Goal: Ask a question

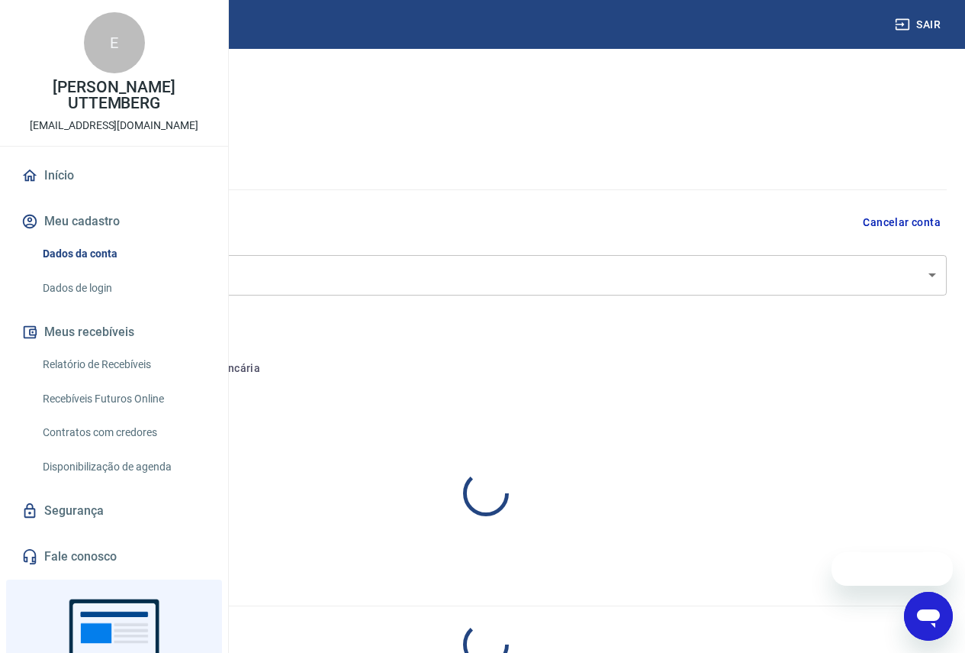
select select "SP"
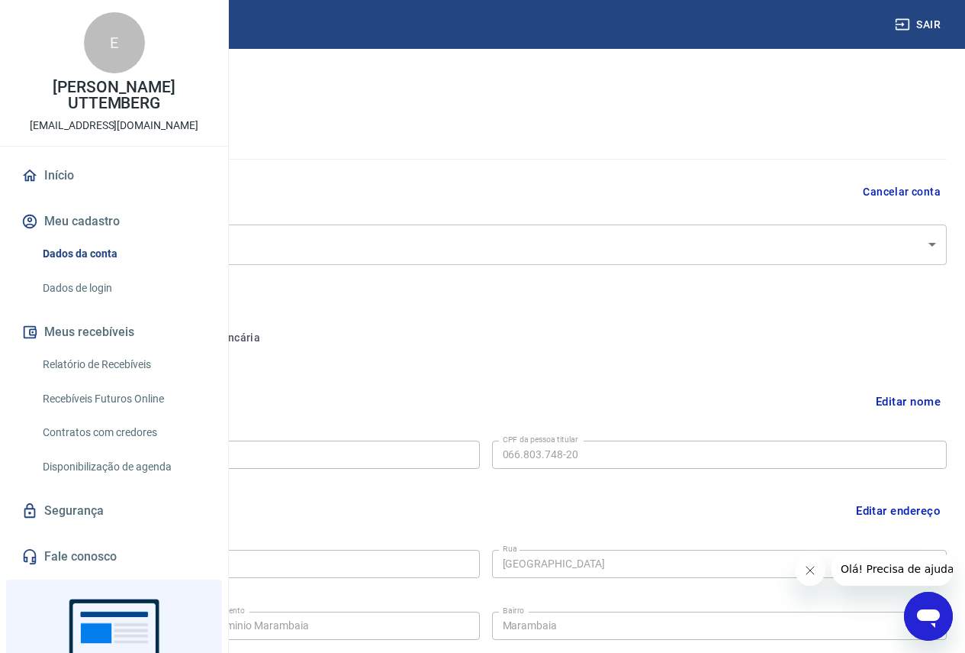
scroll to position [19, 0]
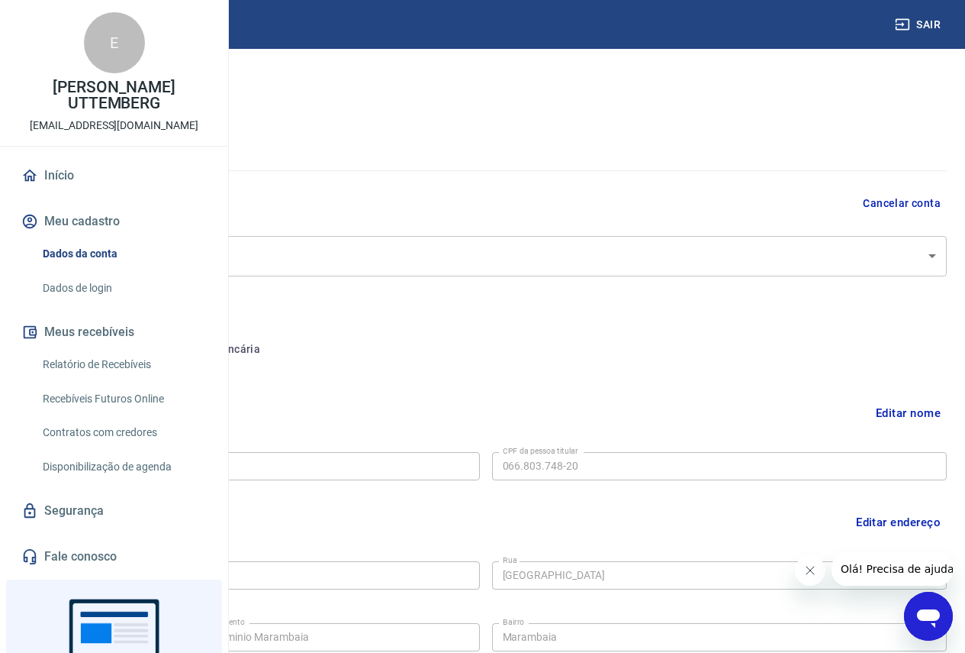
click at [473, 254] on body "Sair E [PERSON_NAME] CARAPIA UTTEMBERG [EMAIL_ADDRESS][DOMAIN_NAME] Início Meu …" at bounding box center [482, 307] width 965 height 653
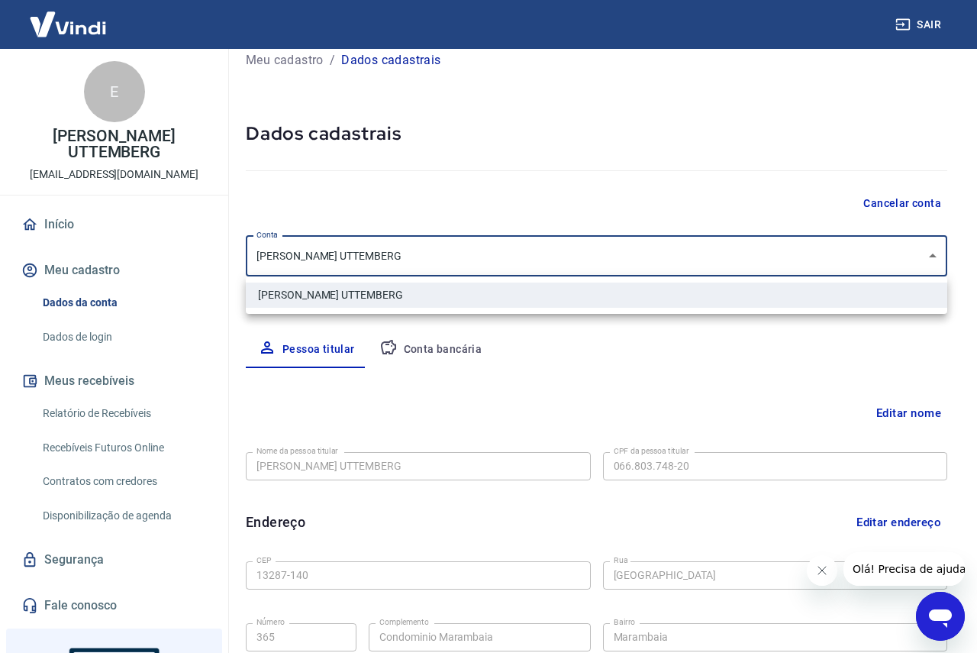
click at [473, 254] on div at bounding box center [488, 326] width 977 height 653
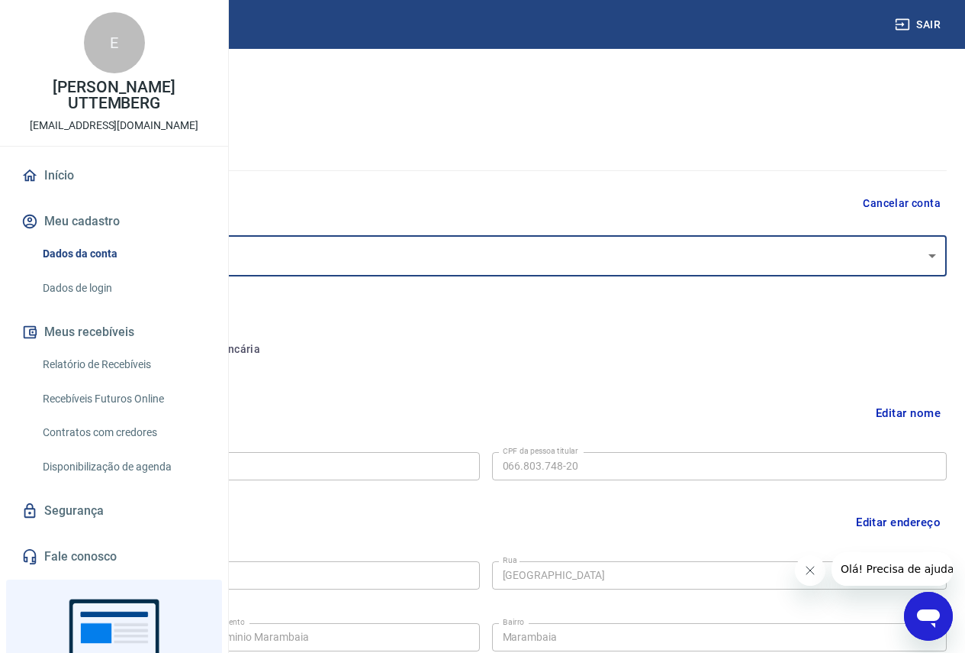
click at [473, 254] on body "Sair E [PERSON_NAME] CARAPIA UTTEMBERG [EMAIL_ADDRESS][DOMAIN_NAME] Início Meu …" at bounding box center [482, 307] width 965 height 653
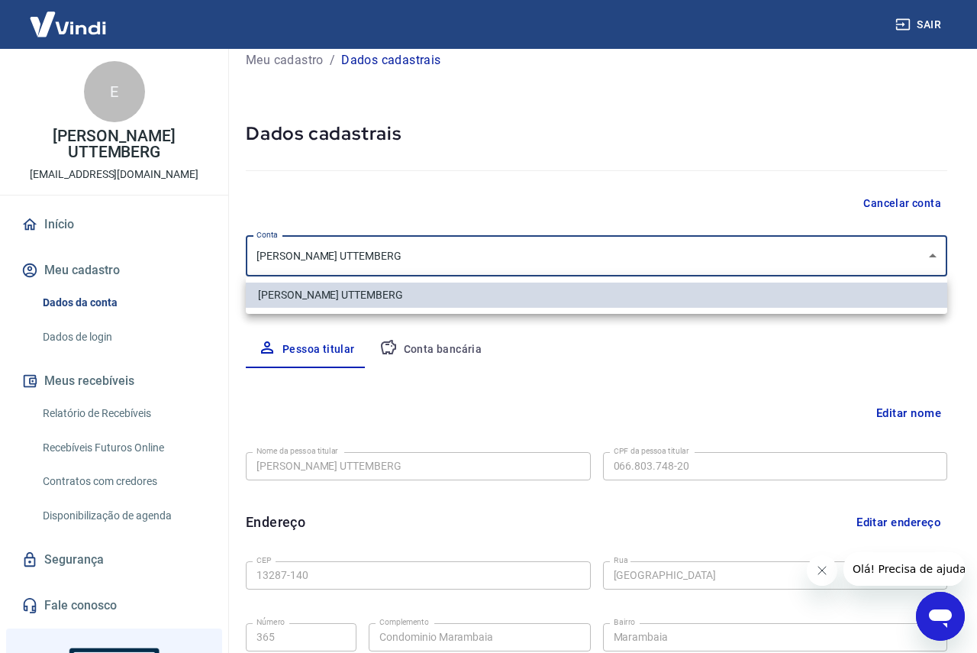
click at [448, 259] on div at bounding box center [488, 326] width 977 height 653
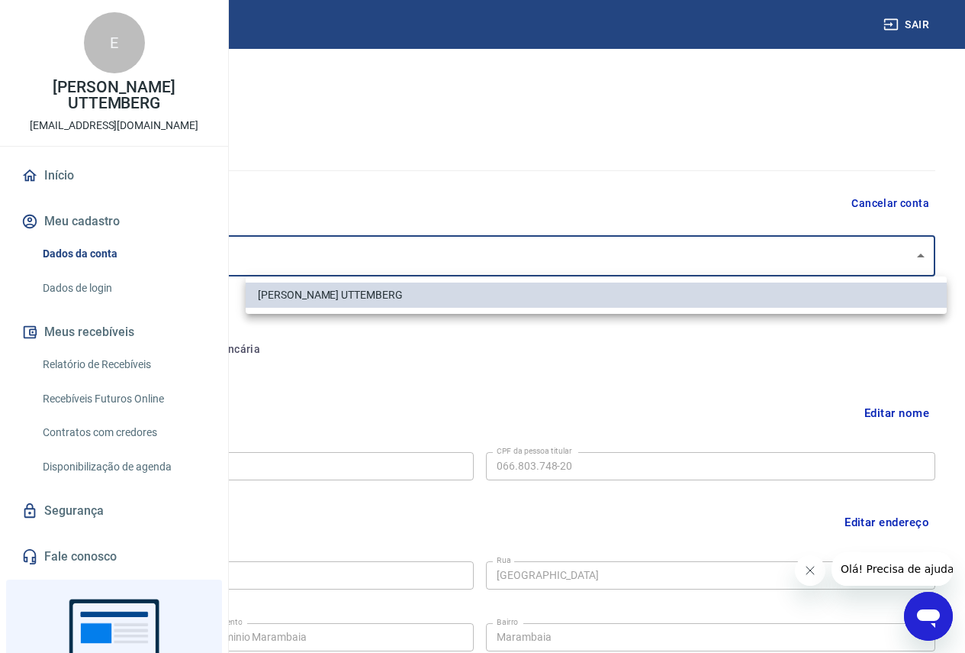
click at [460, 256] on body "Sair E [PERSON_NAME] CARAPIA UTTEMBERG [EMAIL_ADDRESS][DOMAIN_NAME] Início Meu …" at bounding box center [482, 307] width 965 height 653
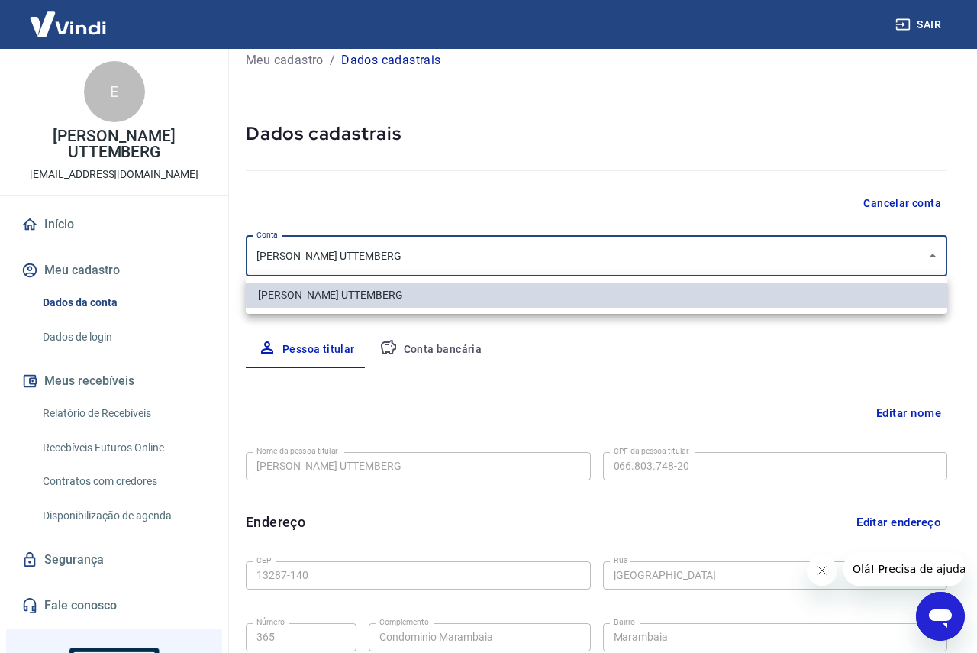
click at [257, 249] on div at bounding box center [488, 326] width 977 height 653
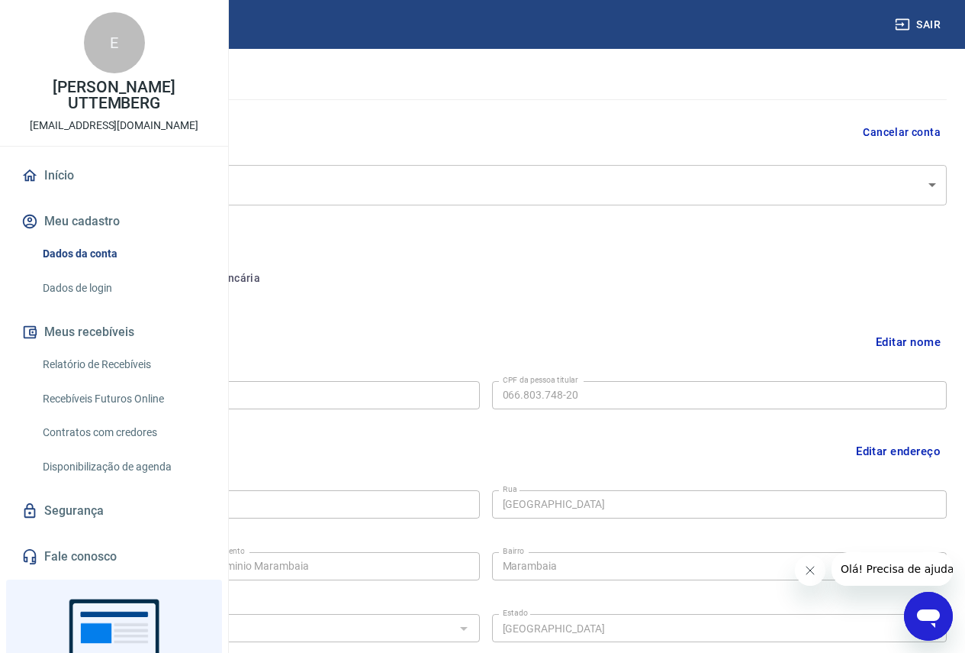
scroll to position [0, 0]
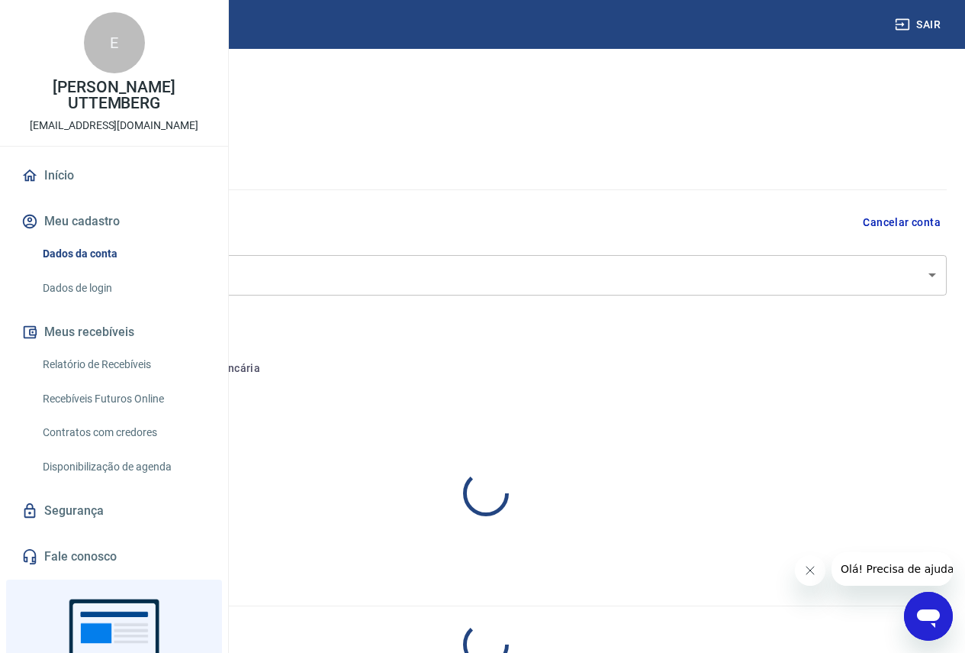
select select "SP"
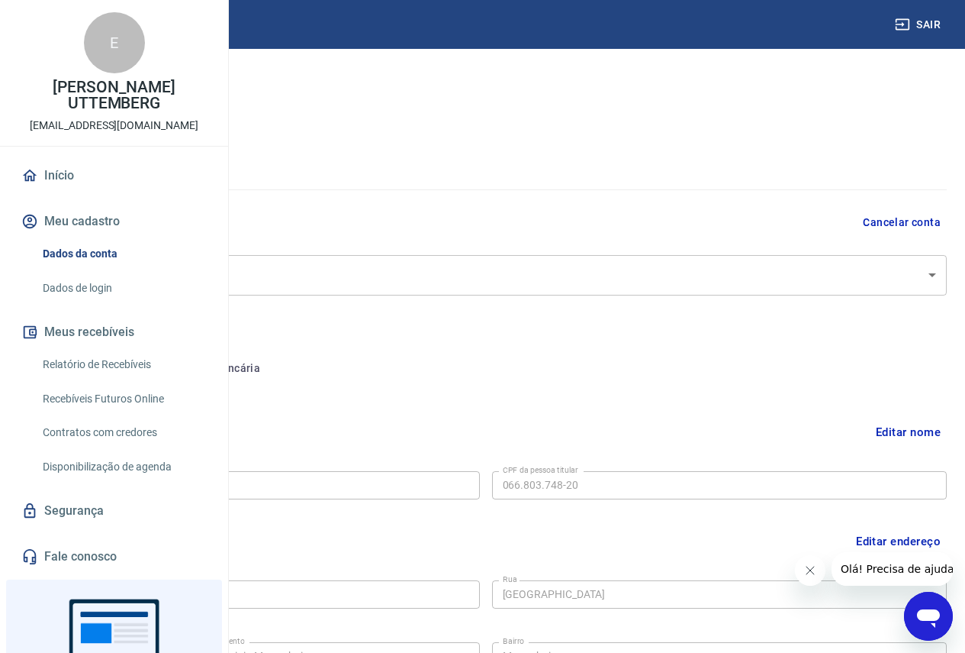
click at [933, 616] on icon "Abrir janela de mensagens" at bounding box center [928, 618] width 23 height 18
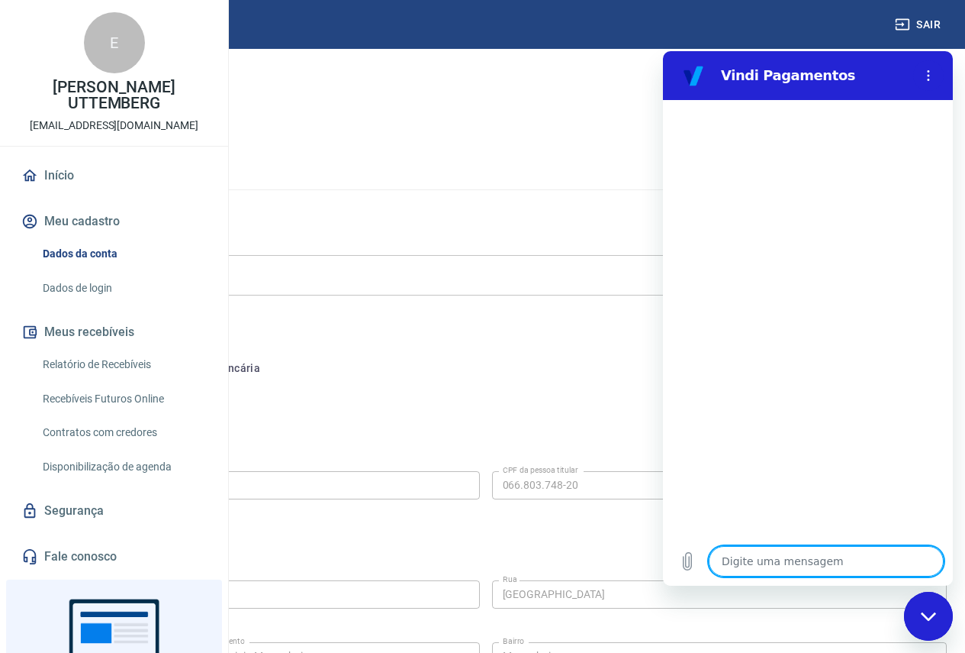
click at [765, 556] on textarea at bounding box center [826, 561] width 235 height 31
type textarea "b"
type textarea "x"
type textarea "bo"
type textarea "x"
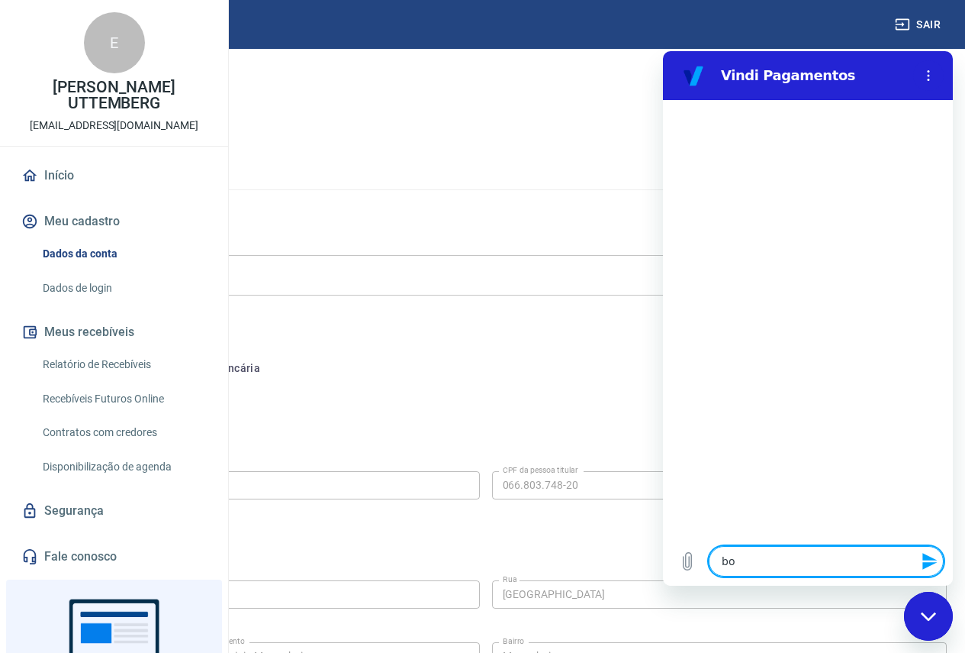
type textarea "bom"
type textarea "x"
type textarea "bom"
type textarea "x"
type textarea "bom d"
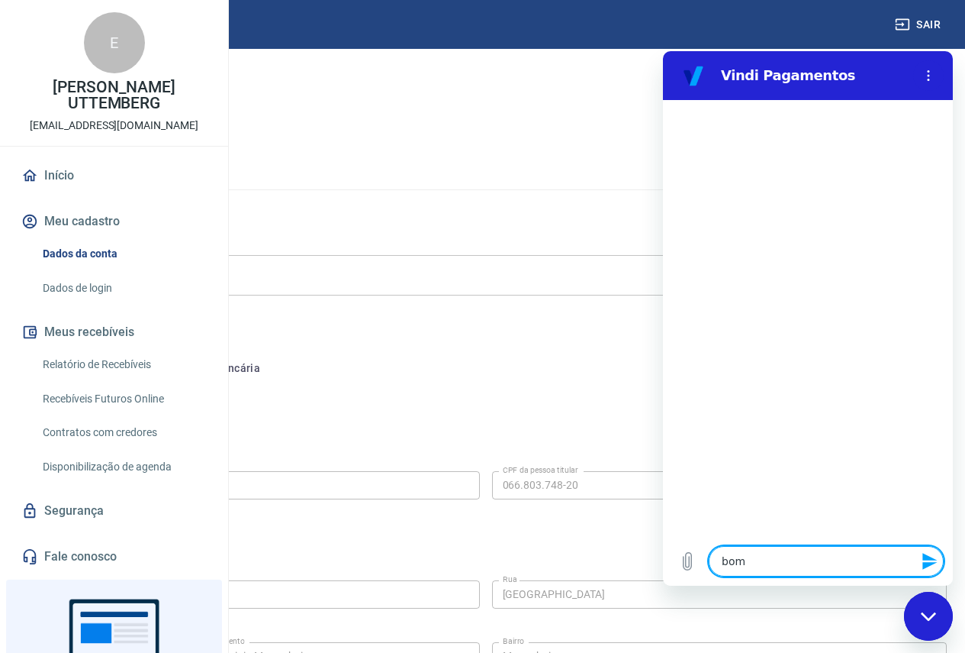
type textarea "x"
type textarea "bom di"
type textarea "x"
type textarea "bom dia"
type textarea "x"
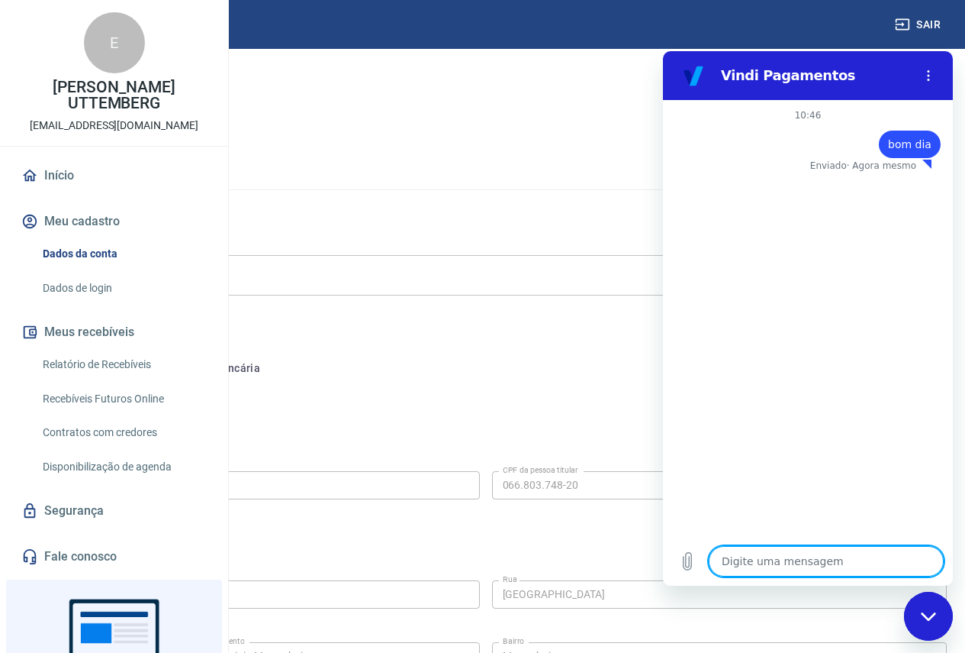
type textarea "x"
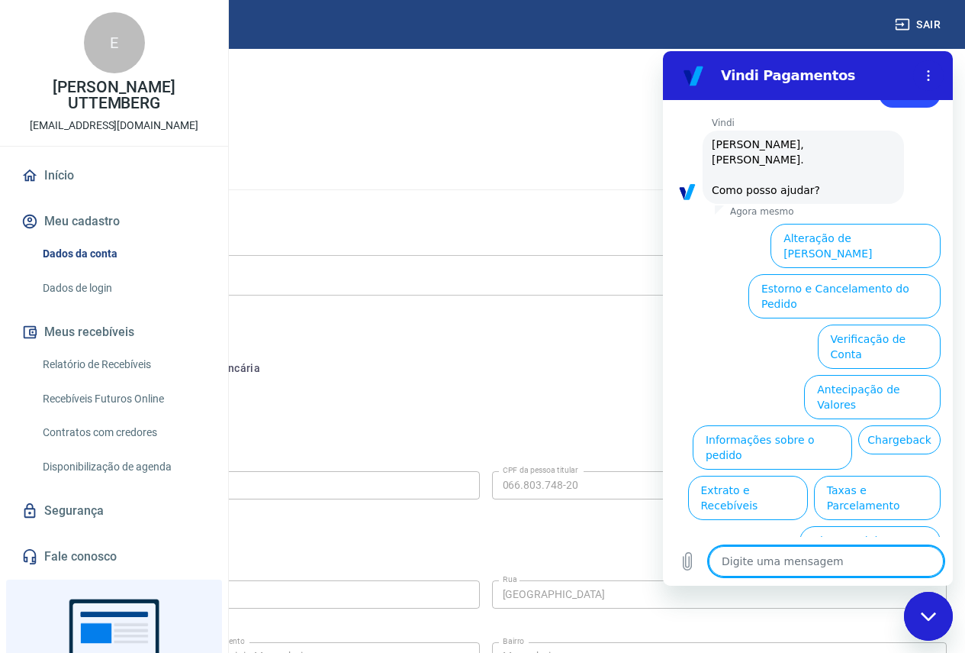
scroll to position [51, 0]
type textarea "b"
type textarea "x"
type textarea "bo"
type textarea "x"
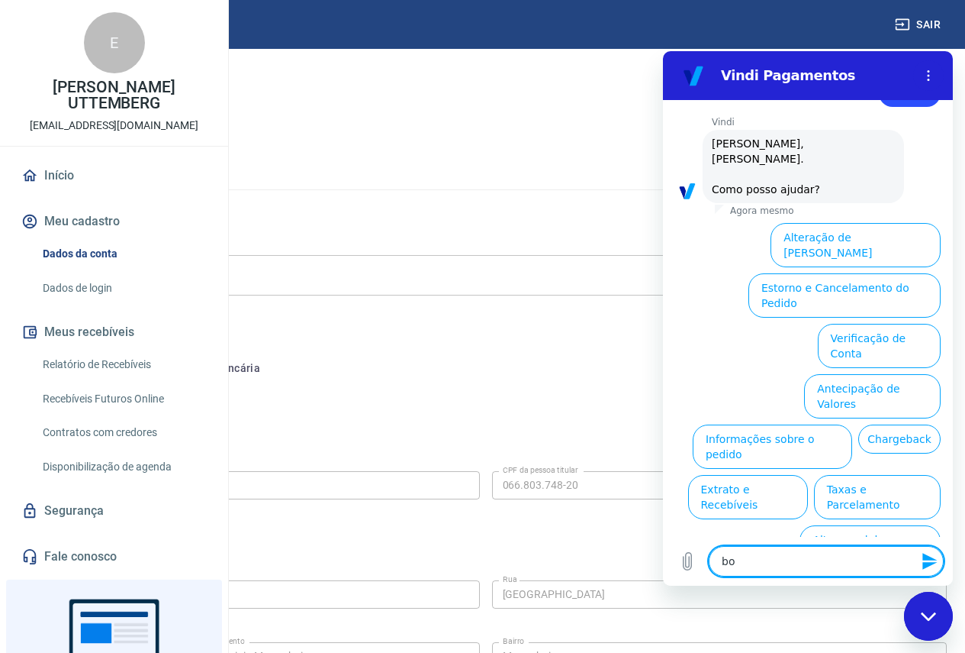
type textarea "bom"
type textarea "x"
type textarea "bom"
type textarea "x"
type textarea "bom d"
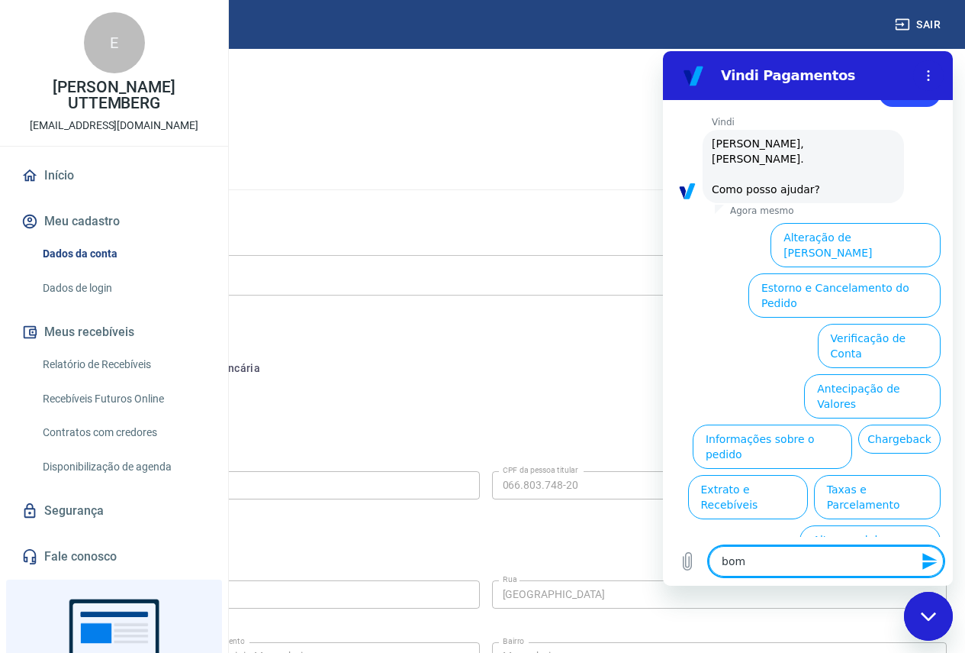
type textarea "x"
type textarea "bom di"
type textarea "x"
type textarea "bom dia"
type textarea "x"
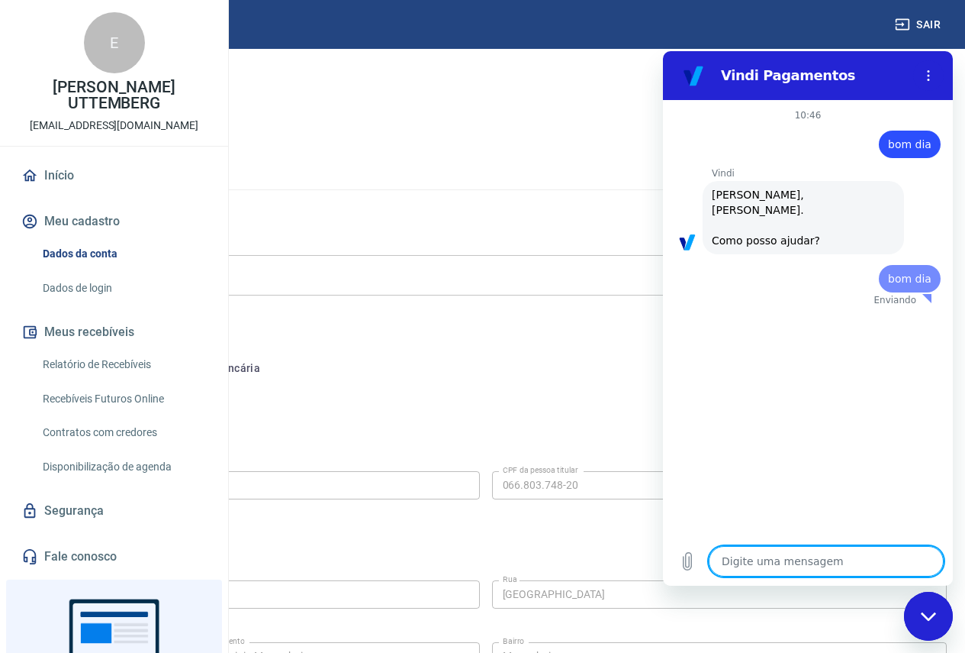
scroll to position [0, 0]
type textarea "x"
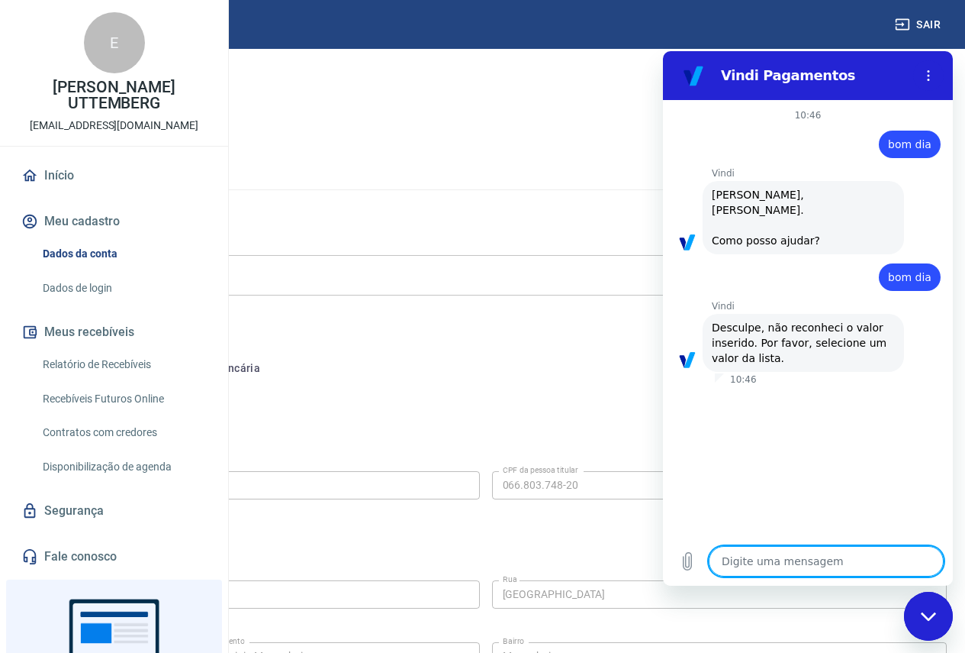
type textarea "b"
type textarea "x"
type textarea "bo"
type textarea "x"
type textarea "bom"
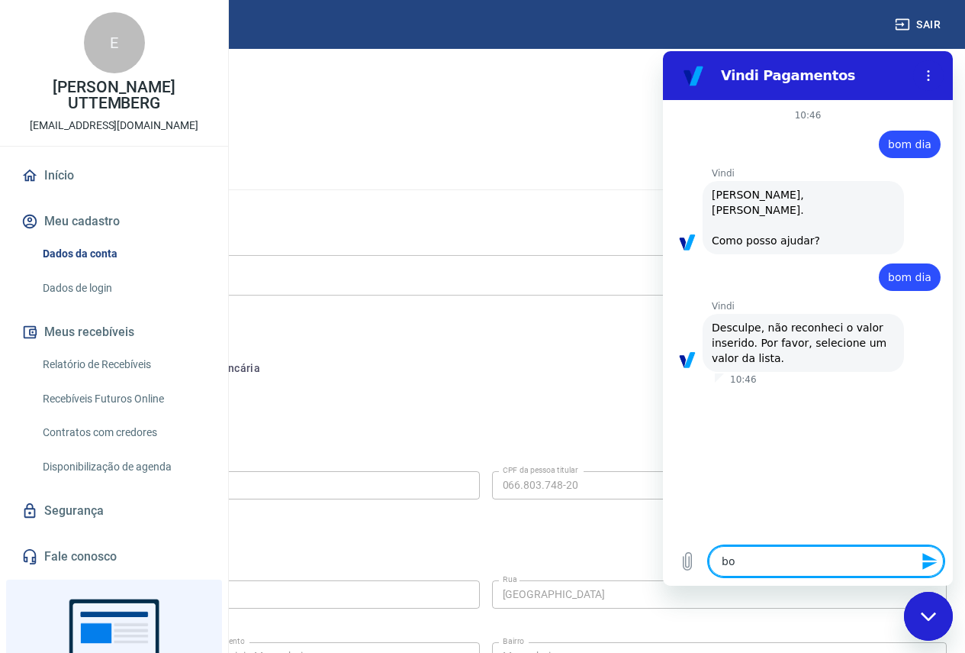
type textarea "x"
type textarea "bom"
type textarea "x"
type textarea "bom d"
type textarea "x"
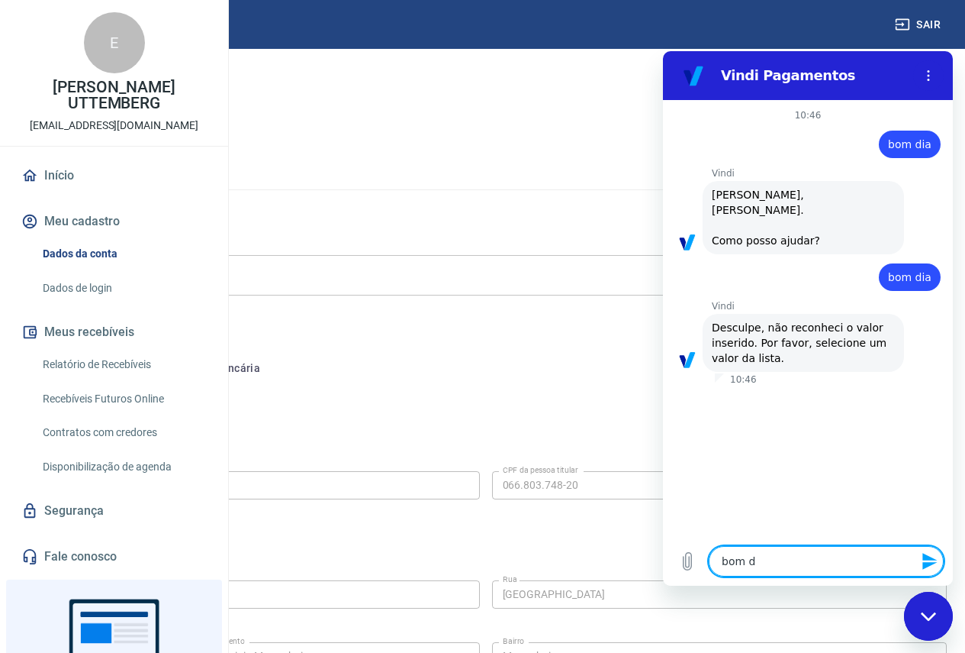
type textarea "bom di"
type textarea "x"
type textarea "bom dia"
type textarea "x"
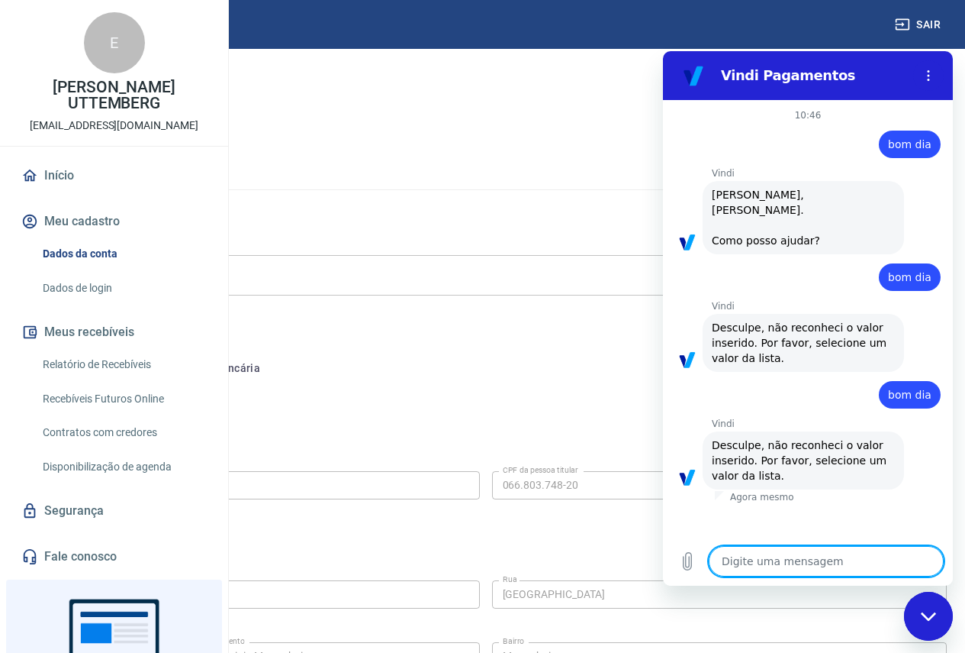
type textarea "p"
type textarea "x"
type textarea "pr"
type textarea "x"
type textarea "pre"
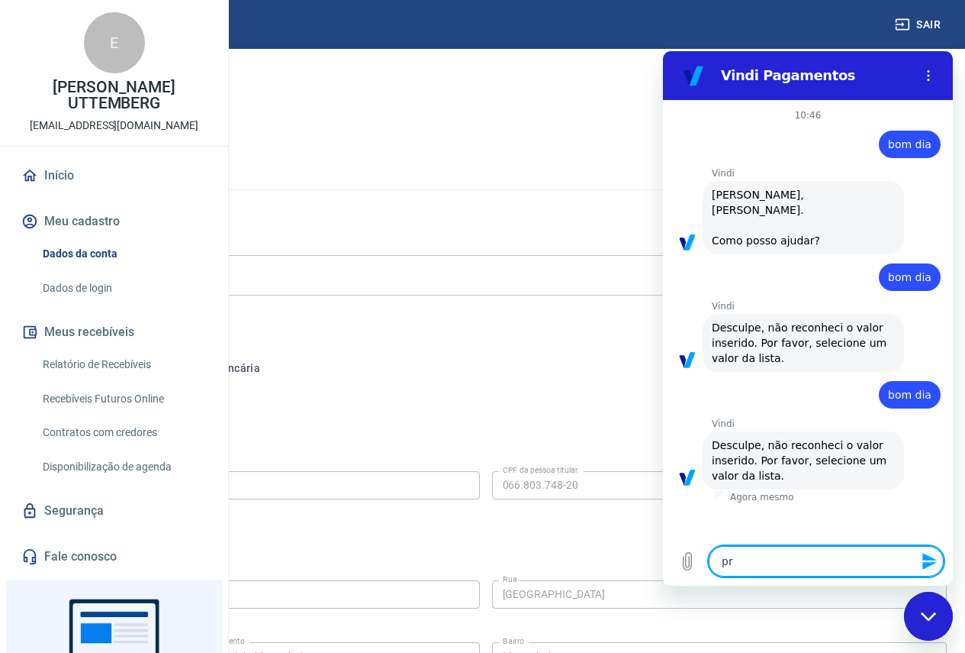
type textarea "x"
type textarea "prec"
type textarea "x"
type textarea "preci"
type textarea "x"
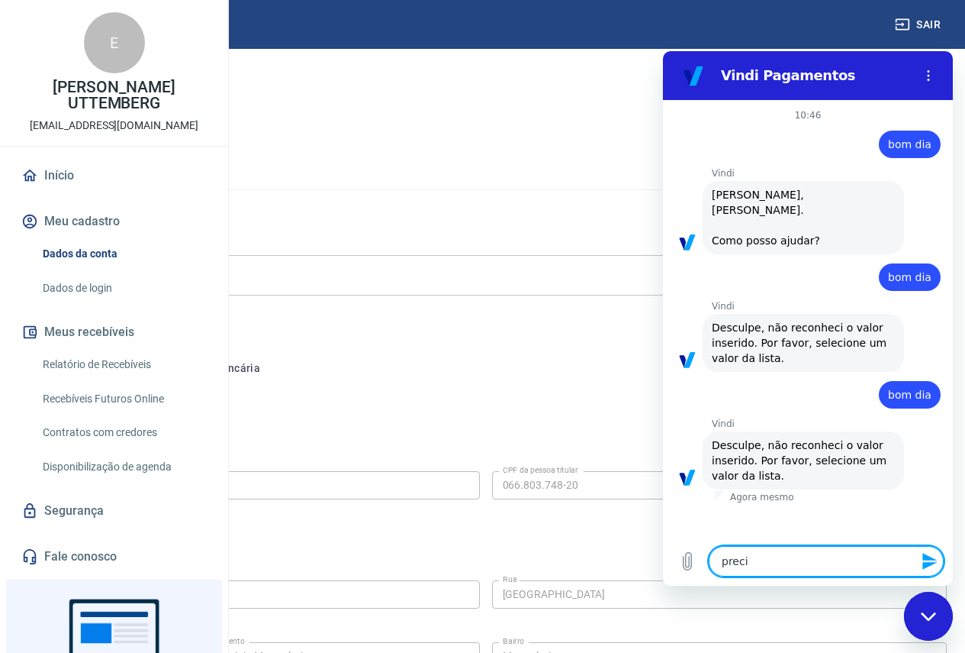
type textarea "precis"
type textarea "x"
type textarea "preciso"
type textarea "x"
type textarea "preciso"
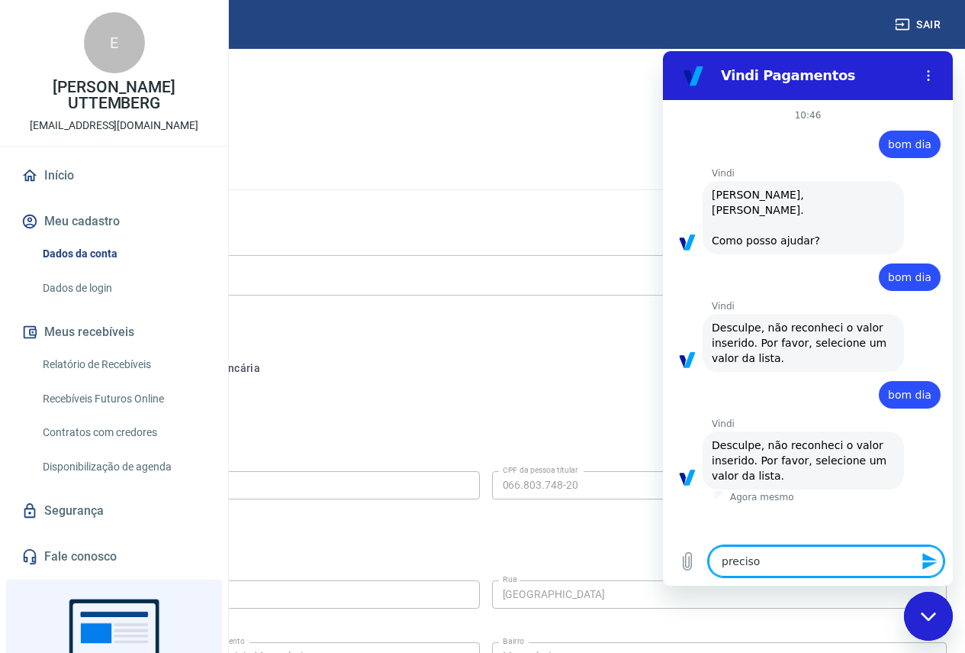
type textarea "x"
type textarea "preciso d"
type textarea "x"
type textarea "preciso de"
type textarea "x"
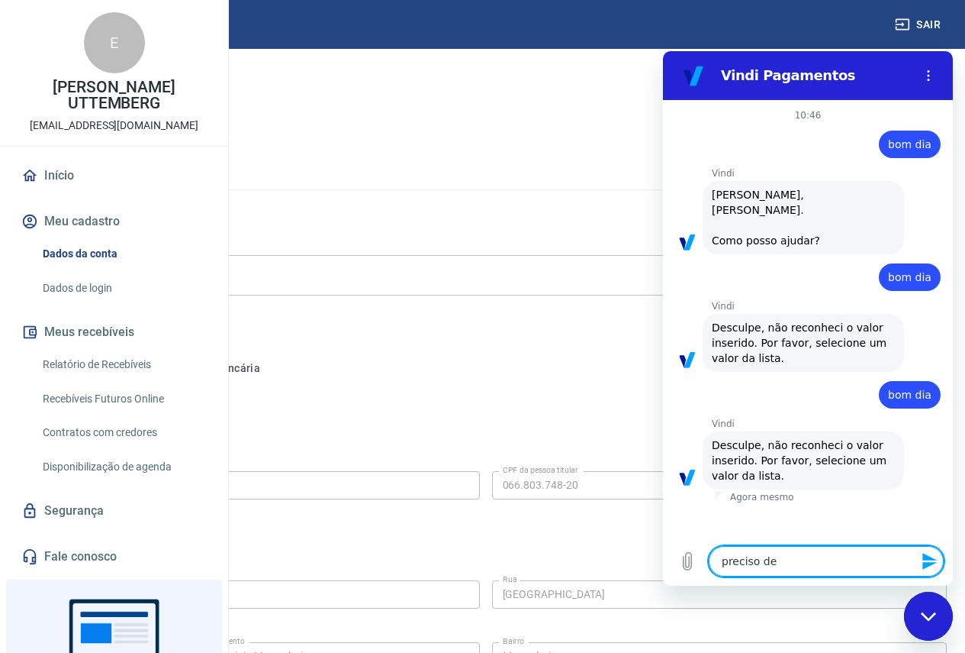
type textarea "preciso de"
type textarea "x"
type textarea "preciso de i"
type textarea "x"
type textarea "preciso de in"
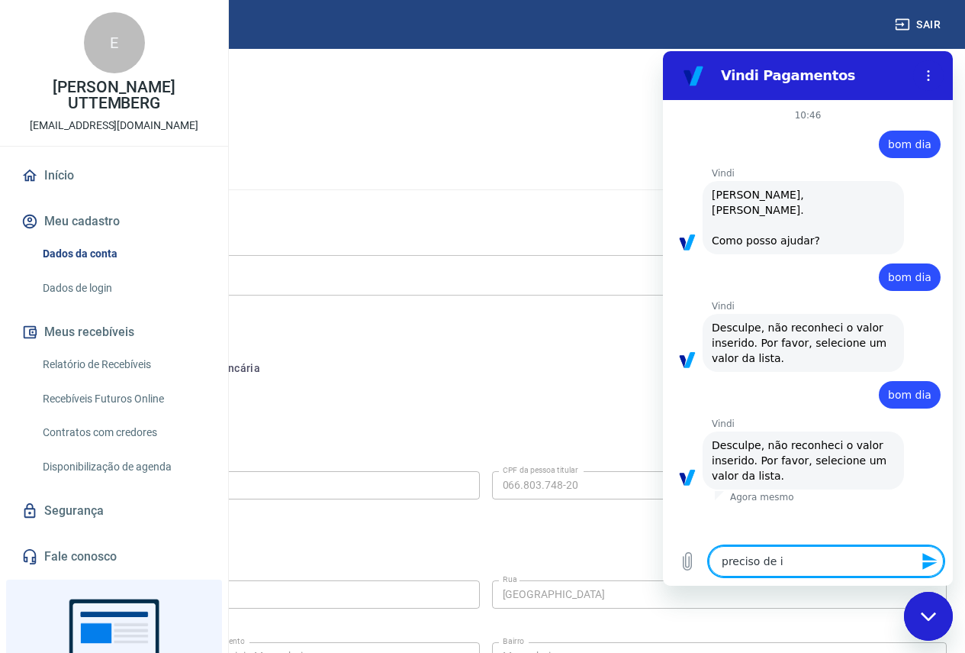
type textarea "x"
type textarea "preciso de inf"
type textarea "x"
type textarea "preciso de info"
type textarea "x"
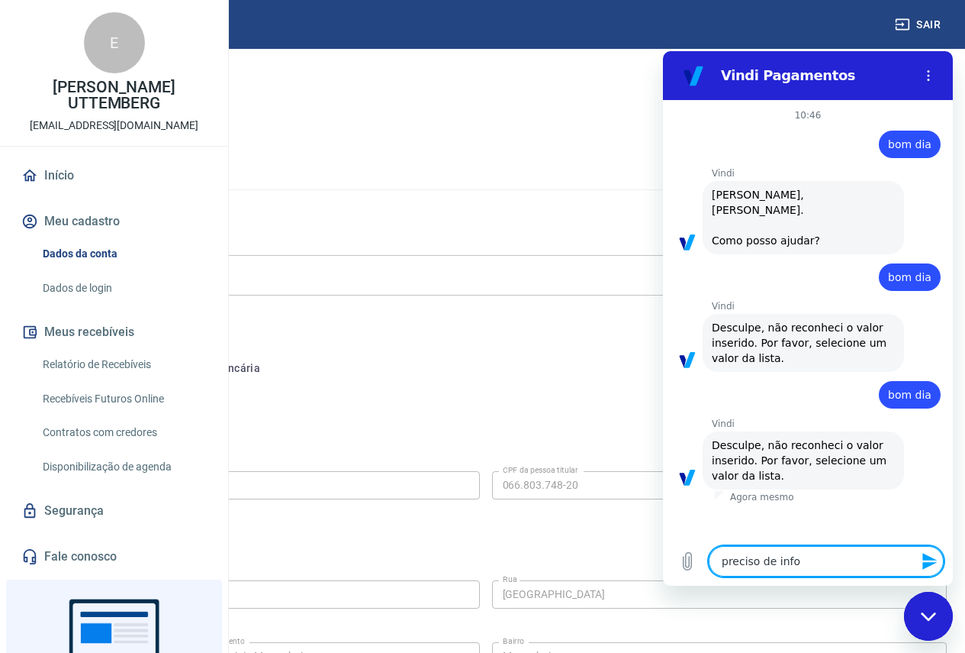
type textarea "preciso de infor"
type textarea "x"
type textarea "preciso de inform"
type textarea "x"
type textarea "preciso de informa"
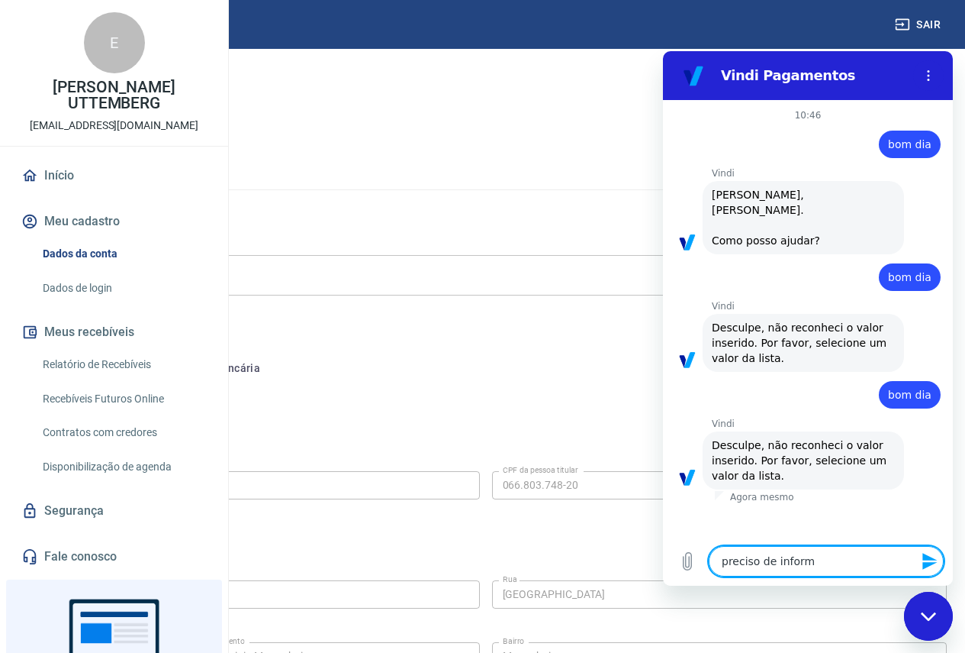
type textarea "x"
type textarea "preciso de informaç"
type textarea "x"
type textarea "preciso de informaçã"
type textarea "x"
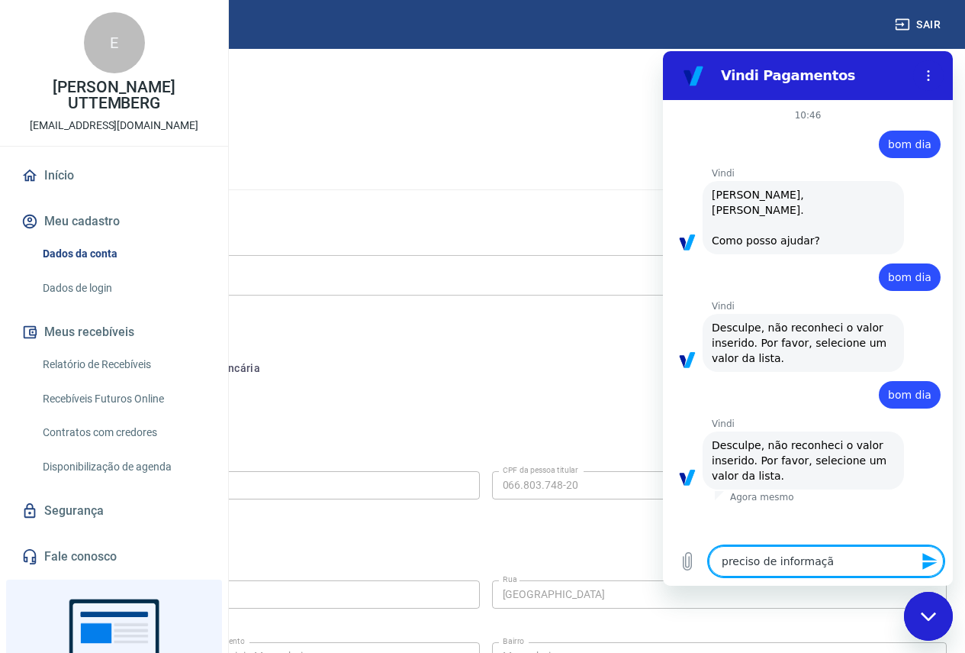
type textarea "preciso de informação"
type textarea "x"
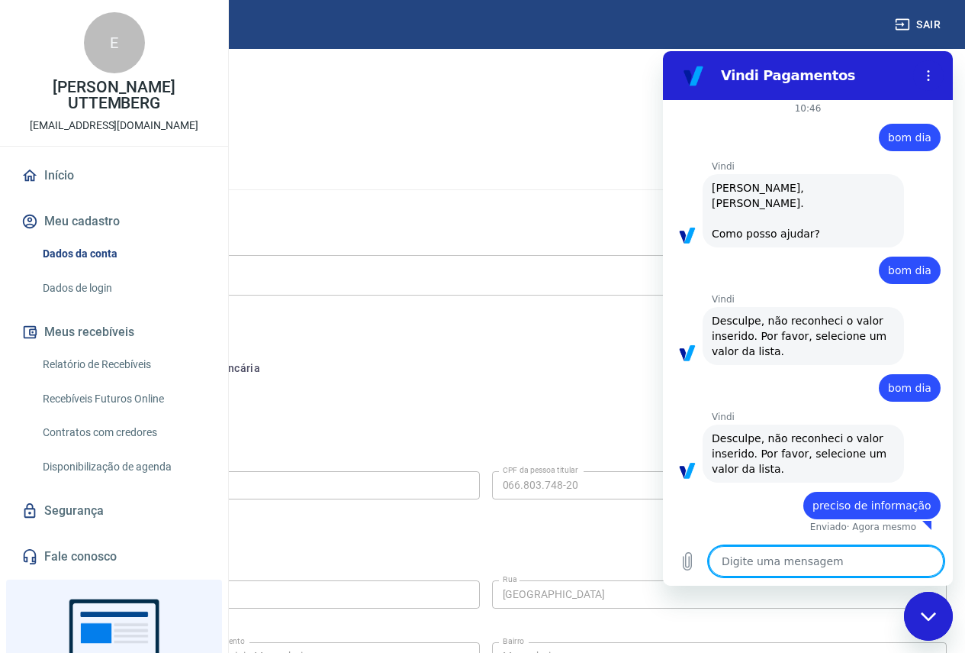
type textarea "x"
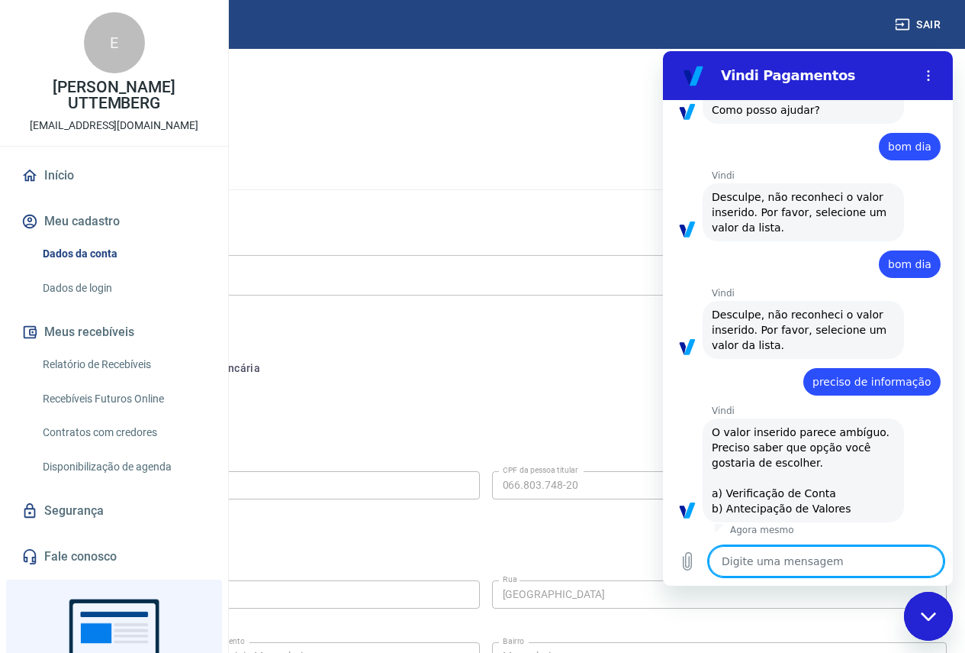
scroll to position [134, 0]
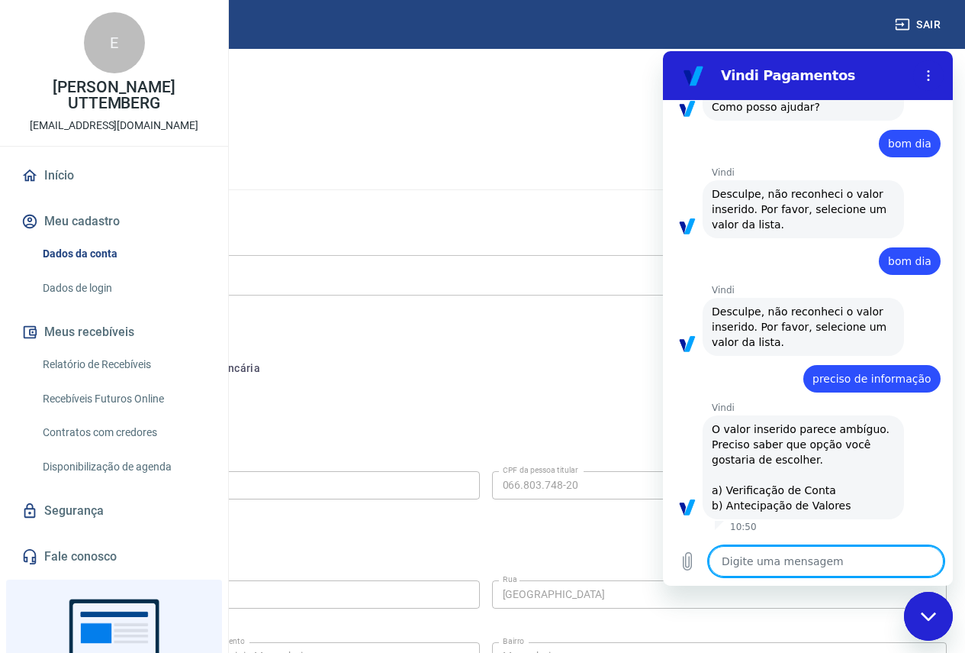
click at [765, 557] on textarea at bounding box center [826, 561] width 235 height 31
type textarea "a"
type textarea "x"
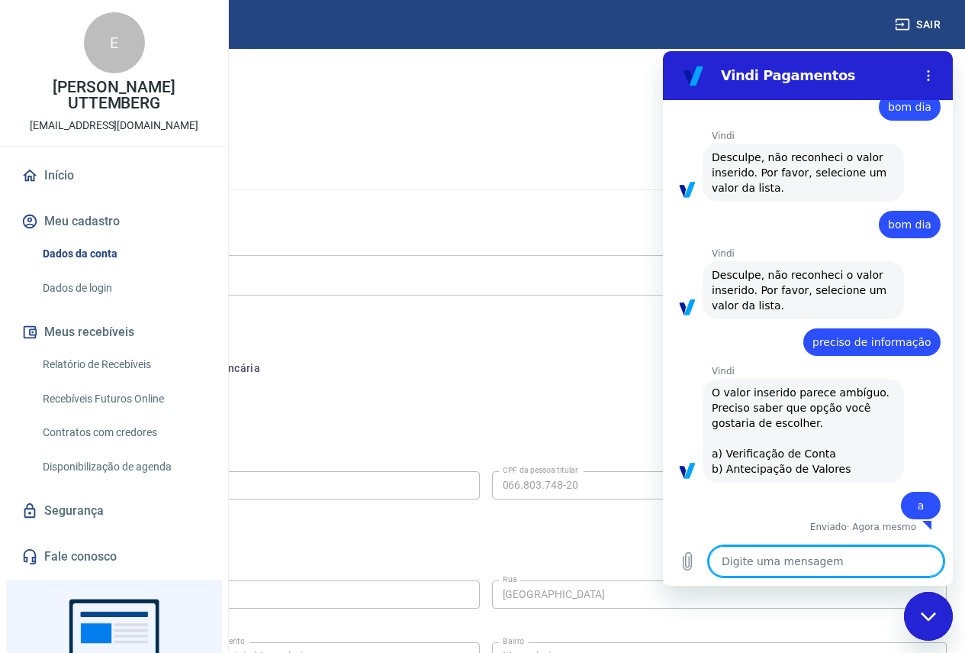
type textarea "x"
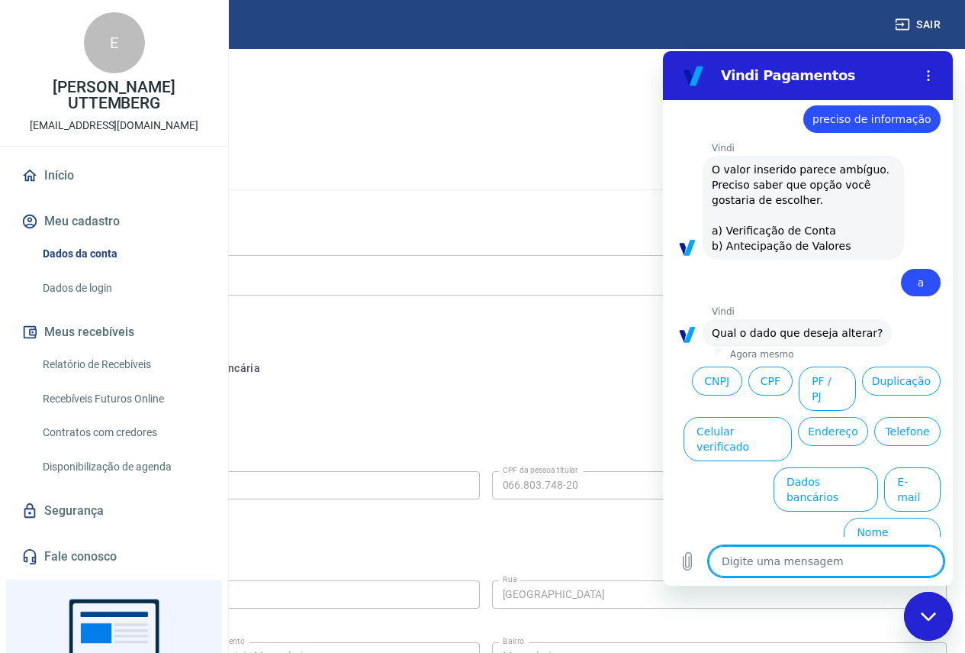
scroll to position [396, 0]
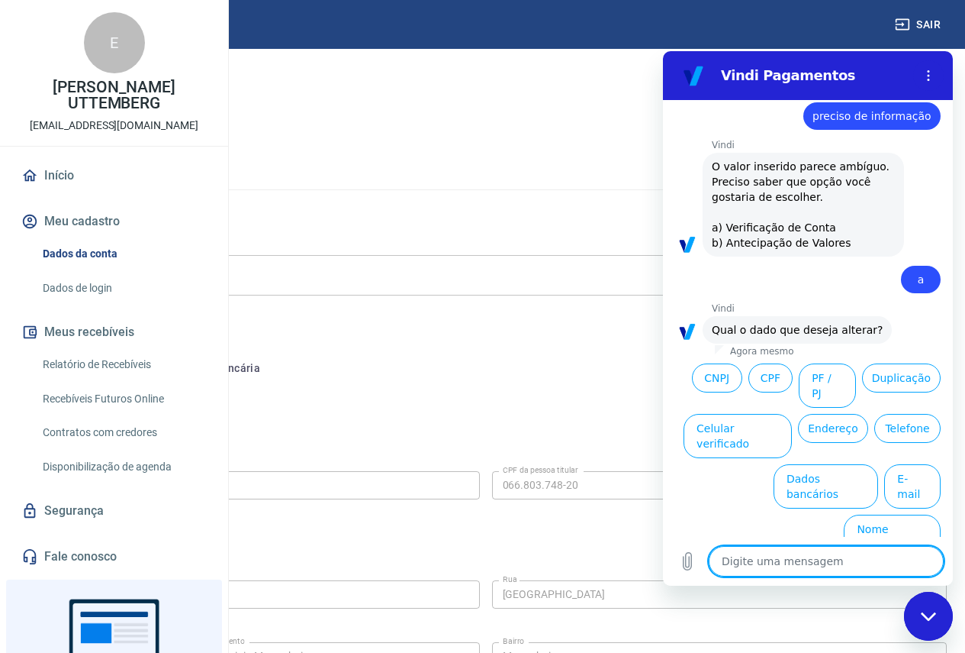
type textarea "b"
type textarea "x"
type textarea "bo"
type textarea "x"
type textarea "bom"
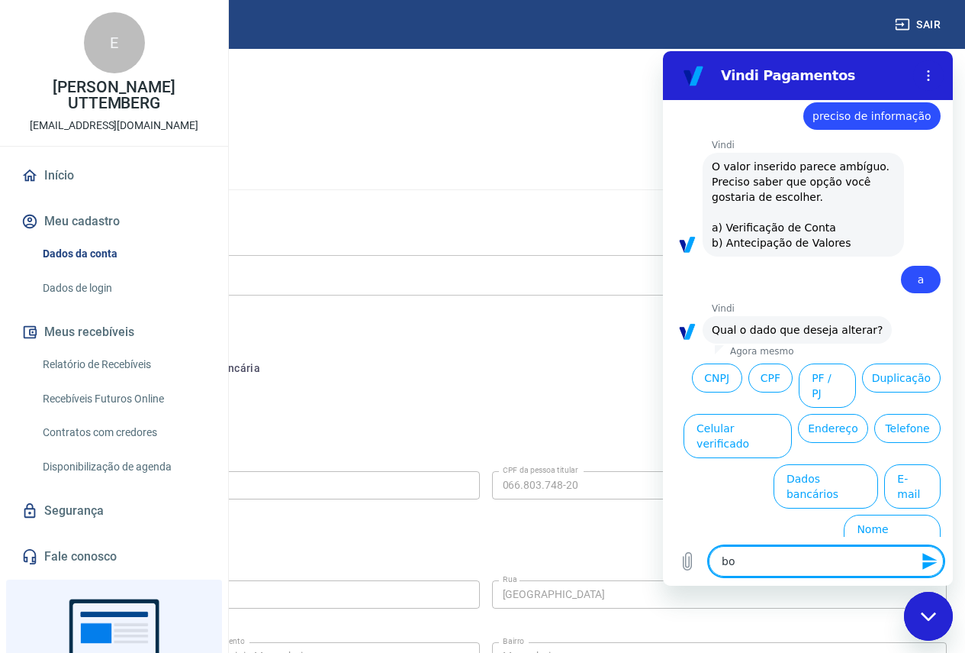
type textarea "x"
type textarea "bom"
type textarea "x"
type textarea "bom d"
type textarea "x"
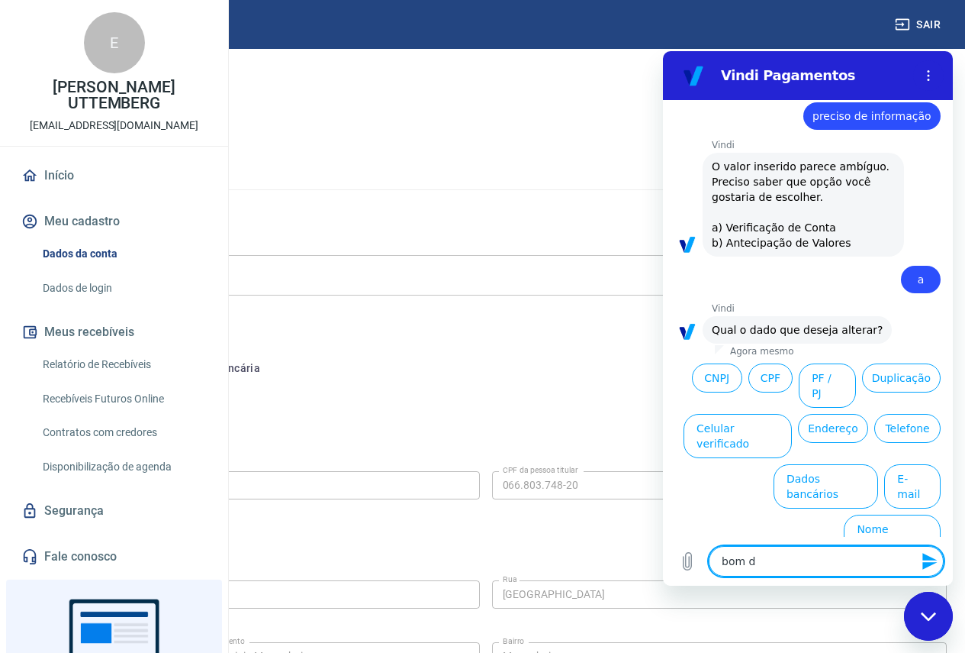
type textarea "bom di"
type textarea "x"
type textarea "bom dia"
type textarea "x"
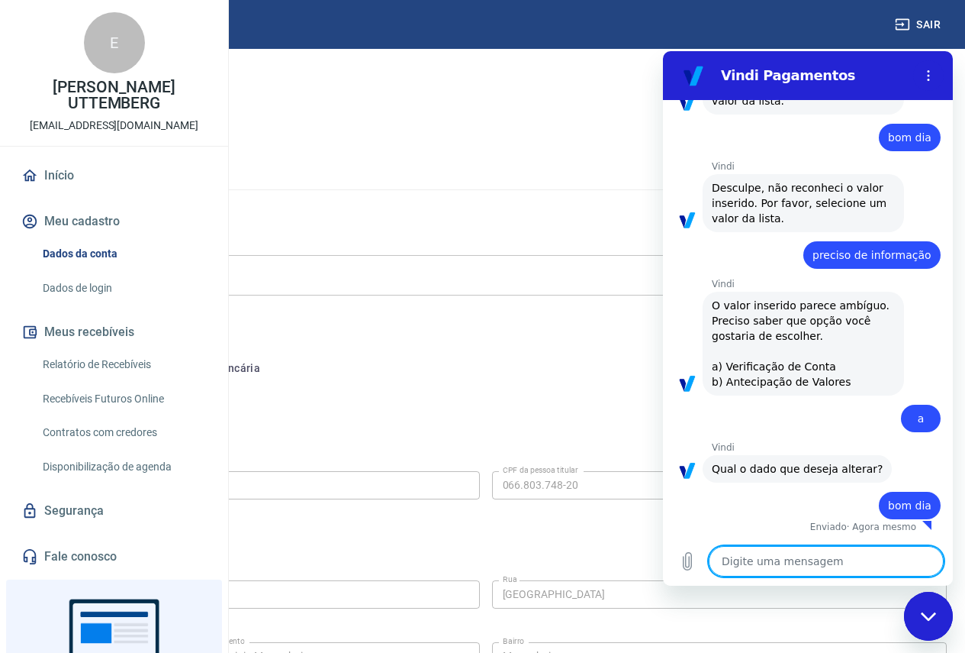
type textarea "x"
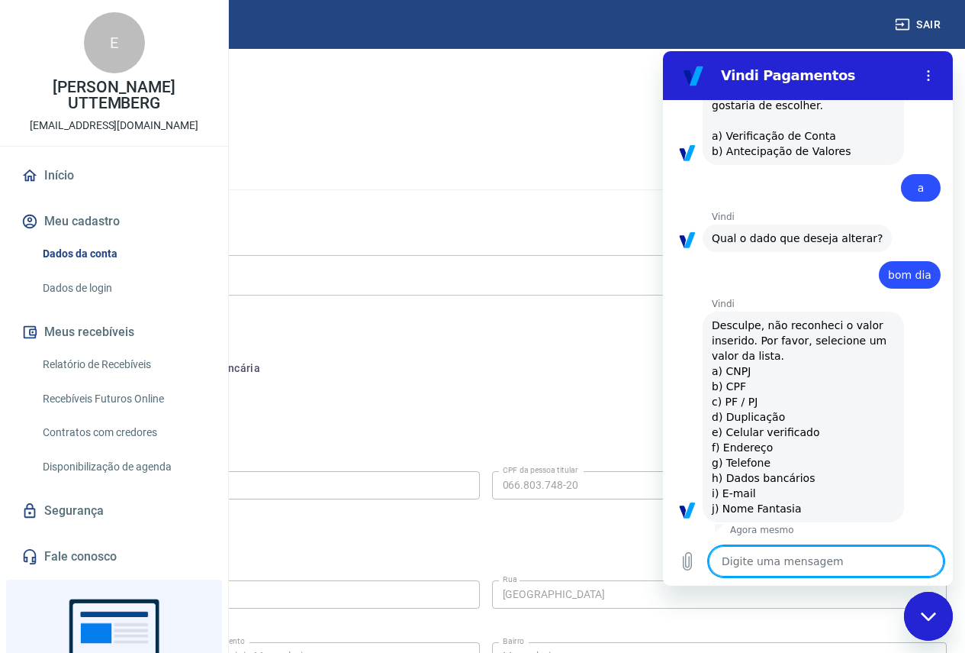
scroll to position [491, 0]
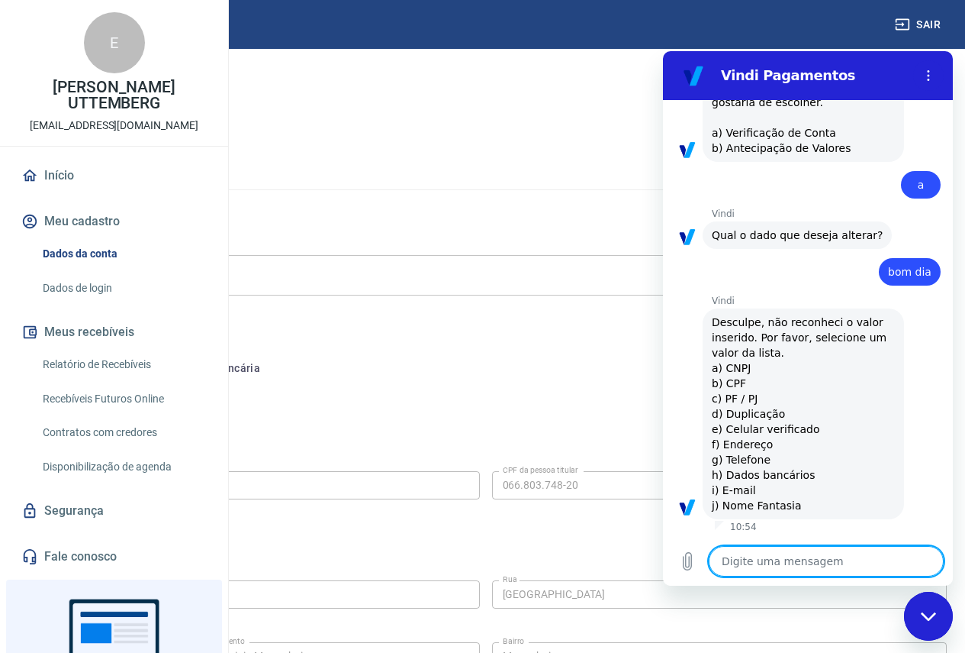
type textarea "v"
type textarea "x"
type textarea "vl"
type textarea "x"
type textarea "vlw"
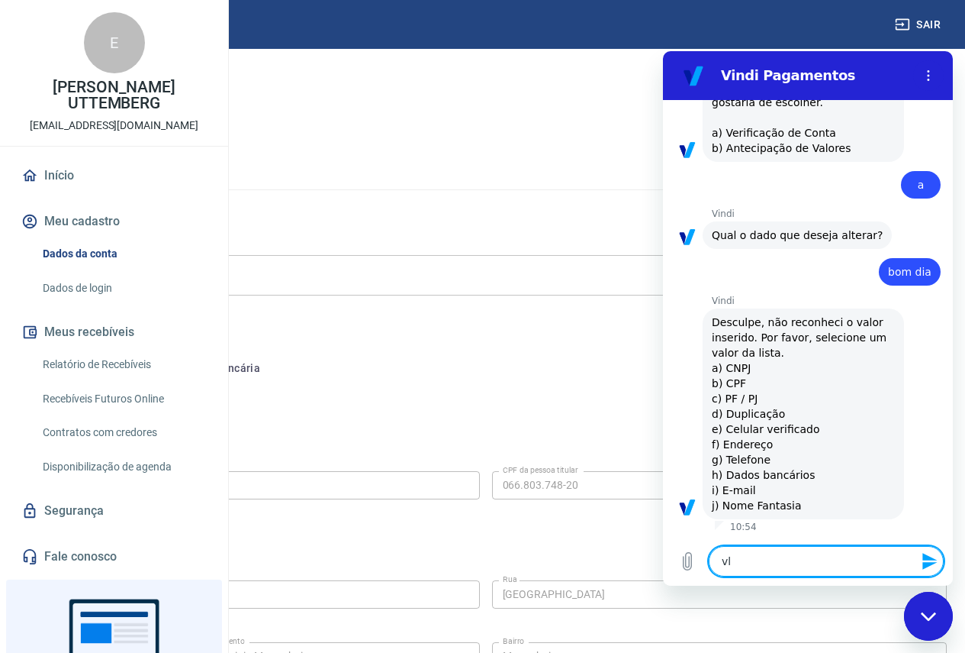
type textarea "x"
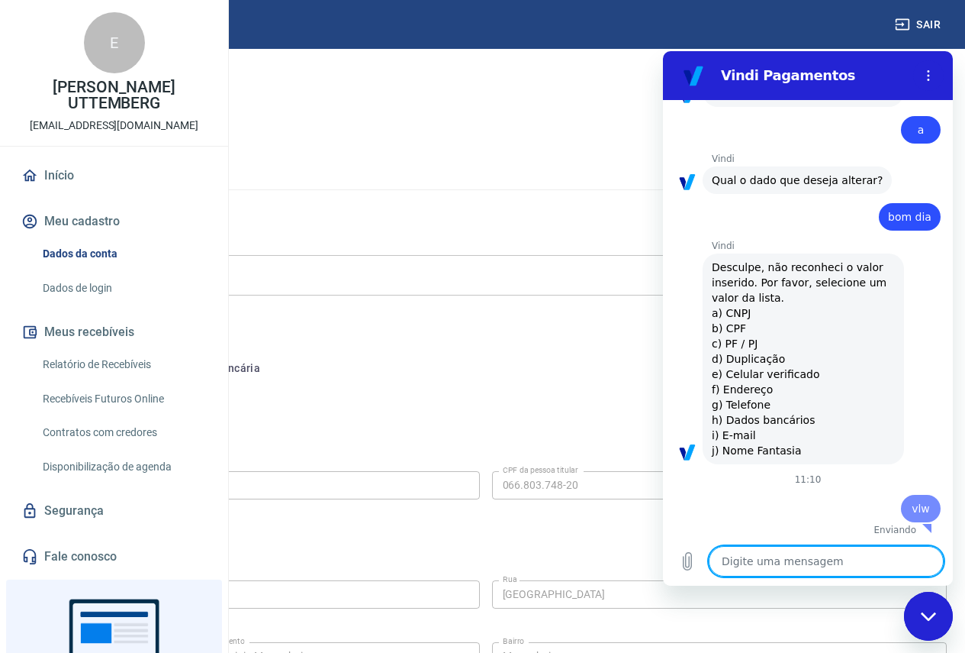
scroll to position [549, 0]
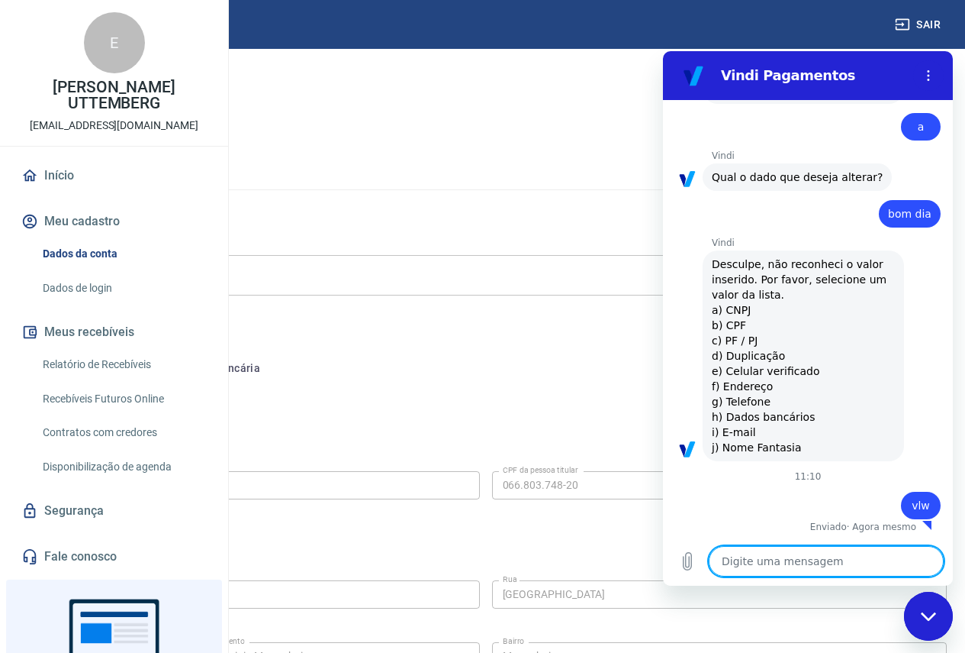
type textarea "x"
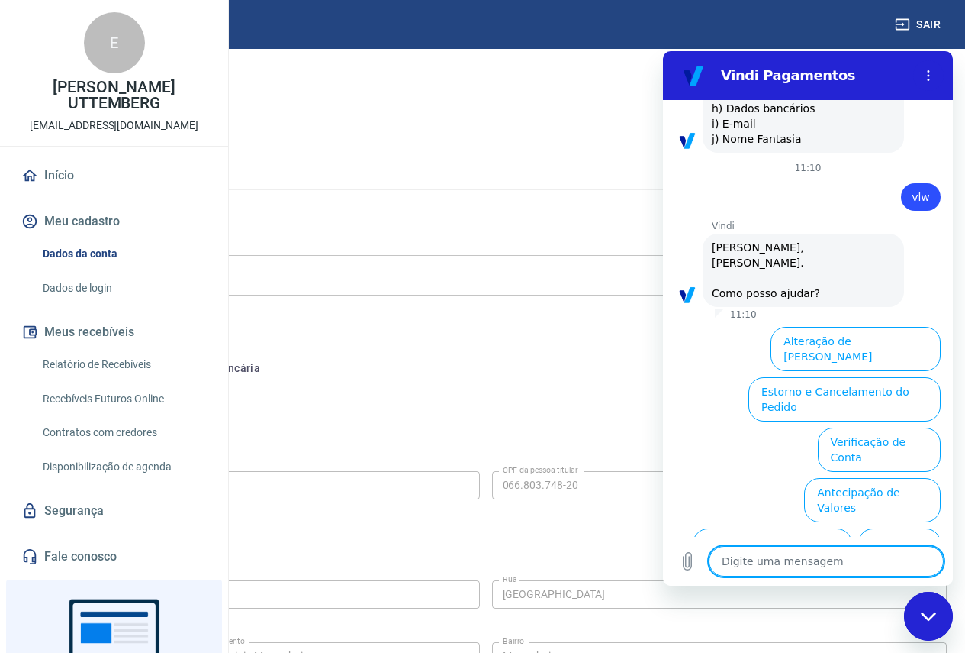
scroll to position [961, 0]
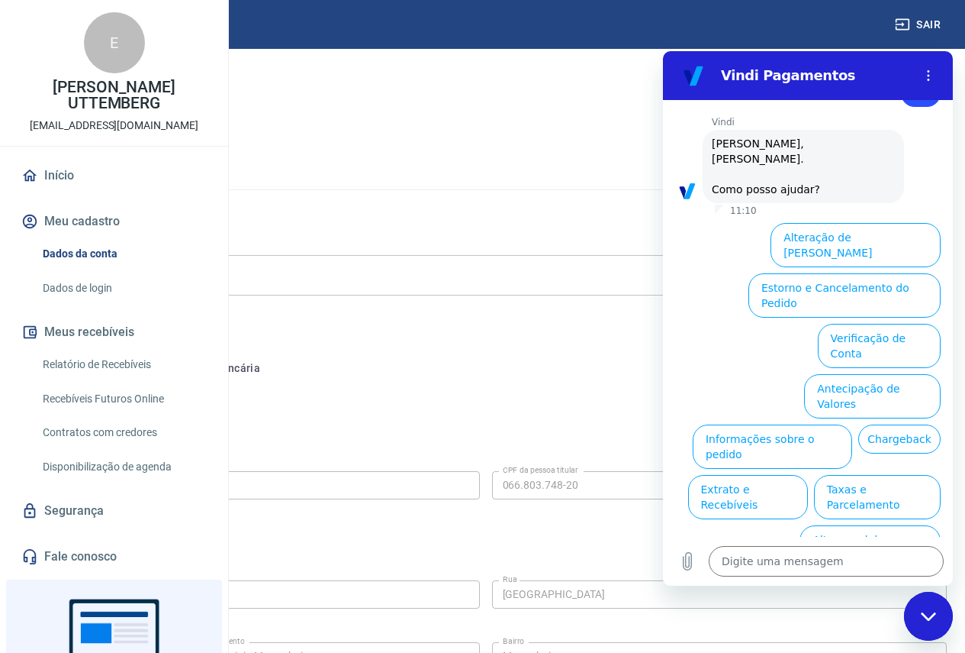
click at [520, 117] on div "Meu cadastro / Dados cadastrais Dados cadastrais Cancelar conta Conta [PERSON_N…" at bounding box center [485, 480] width 959 height 862
